Goal: Transaction & Acquisition: Purchase product/service

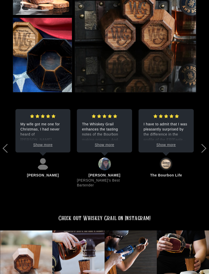
scroll to position [1096, 0]
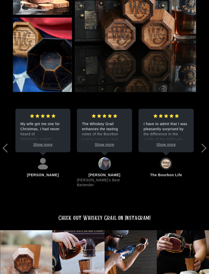
click at [24, 121] on p "My wife got me one for Christmas, I had never heard of Whiskey Grail, thought i…" at bounding box center [42, 131] width 45 height 21
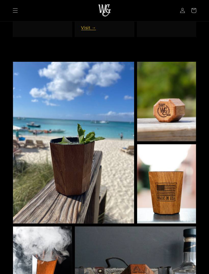
scroll to position [809, 0]
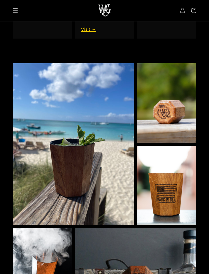
click at [14, 9] on icon "Menu" at bounding box center [15, 10] width 5 height 5
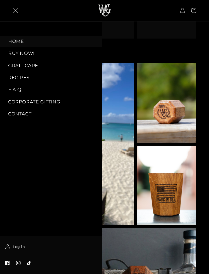
click at [10, 42] on link "HOME" at bounding box center [51, 41] width 102 height 11
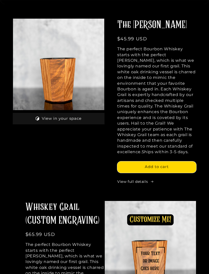
scroll to position [149, 0]
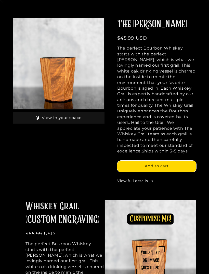
click at [148, 178] on link "View full details" at bounding box center [156, 180] width 79 height 5
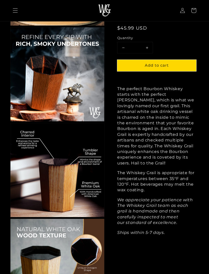
scroll to position [211, 0]
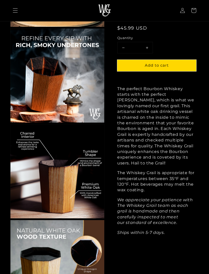
click at [10, 10] on span "Menu" at bounding box center [15, 10] width 11 height 11
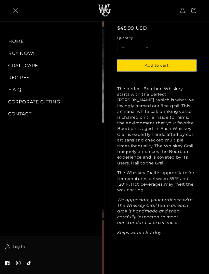
click at [10, 67] on link "GRAIL CARE" at bounding box center [51, 65] width 102 height 11
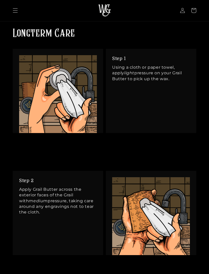
scroll to position [377, 0]
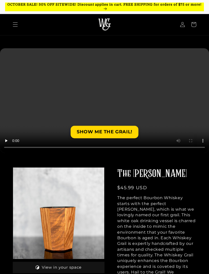
scroll to position [63, 0]
click at [27, 78] on video at bounding box center [104, 100] width 209 height 105
click at [182, 109] on video at bounding box center [104, 100] width 209 height 105
click at [156, 81] on video at bounding box center [104, 100] width 209 height 105
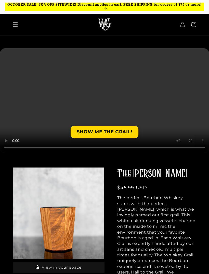
click at [202, 52] on video at bounding box center [104, 100] width 209 height 105
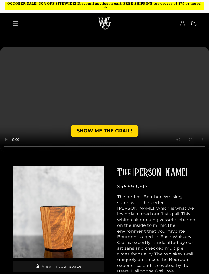
scroll to position [1, 0]
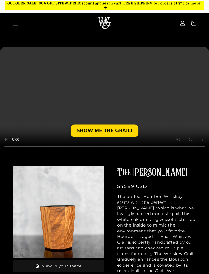
click at [15, 27] on span "Menu" at bounding box center [15, 23] width 11 height 11
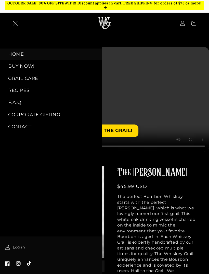
click at [15, 67] on link "BUY NOW!" at bounding box center [51, 65] width 102 height 11
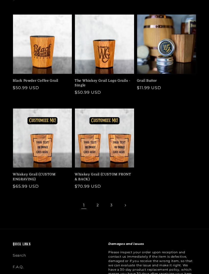
scroll to position [137, 0]
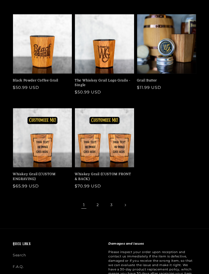
click at [95, 199] on link "2" at bounding box center [97, 204] width 11 height 11
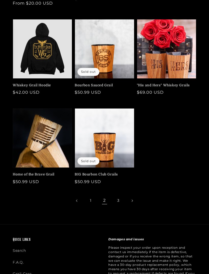
scroll to position [137, 0]
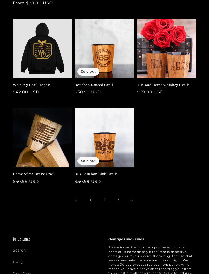
click at [120, 198] on link "3" at bounding box center [118, 200] width 11 height 11
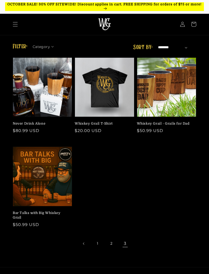
scroll to position [0, 0]
click at [30, 121] on link "Never Drink Alone" at bounding box center [41, 123] width 56 height 5
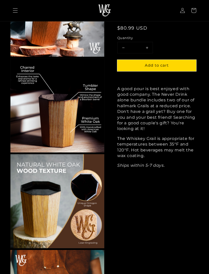
scroll to position [277, 0]
click at [119, 79] on shop-pay-wallet-button at bounding box center [117, 76] width 1 height 5
click at [170, 66] on button "Add to cart" at bounding box center [156, 65] width 79 height 11
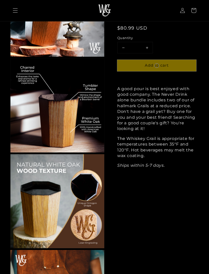
scroll to position [35, 0]
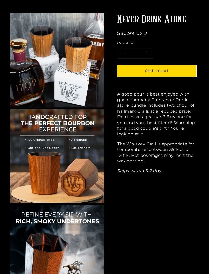
click at [160, 71] on span "Add to cart" at bounding box center [157, 70] width 24 height 5
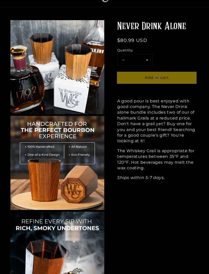
scroll to position [0, 0]
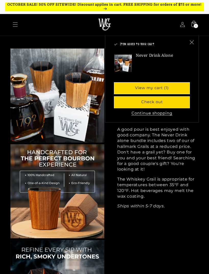
click at [170, 88] on link "View my cart (1)" at bounding box center [152, 87] width 76 height 11
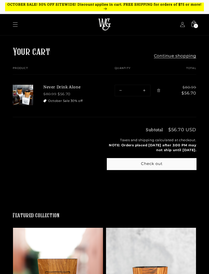
click at [15, 24] on icon "Menu" at bounding box center [15, 24] width 5 height 5
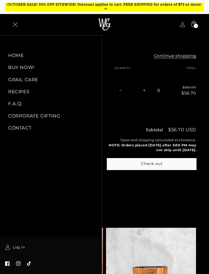
click at [14, 80] on link "GRAIL CARE" at bounding box center [51, 79] width 102 height 11
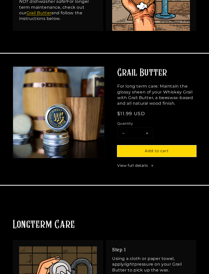
scroll to position [193, 0]
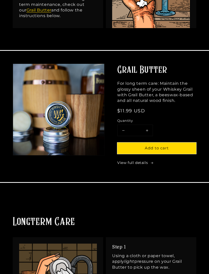
click at [166, 146] on span "Add to cart" at bounding box center [157, 147] width 24 height 5
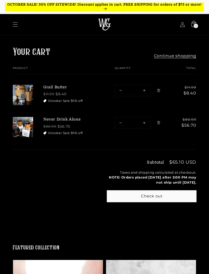
click at [14, 23] on icon "Menu" at bounding box center [15, 24] width 5 height 5
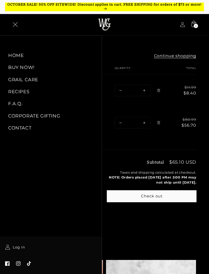
click at [15, 70] on link "BUY NOW!" at bounding box center [51, 67] width 102 height 11
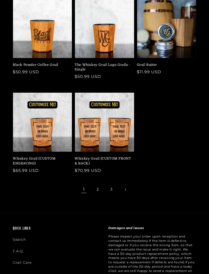
scroll to position [153, 0]
click at [102, 184] on link "2" at bounding box center [97, 189] width 11 height 11
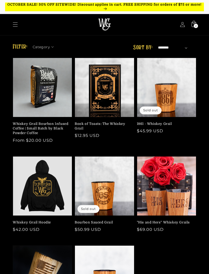
click at [193, 24] on icon at bounding box center [193, 24] width 11 height 11
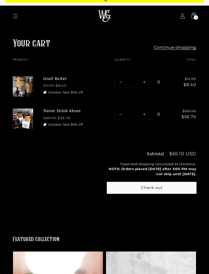
scroll to position [8, 0]
click at [110, 201] on shopify-apple-pay-button at bounding box center [108, 198] width 1 height 5
